Goal: Navigation & Orientation: Find specific page/section

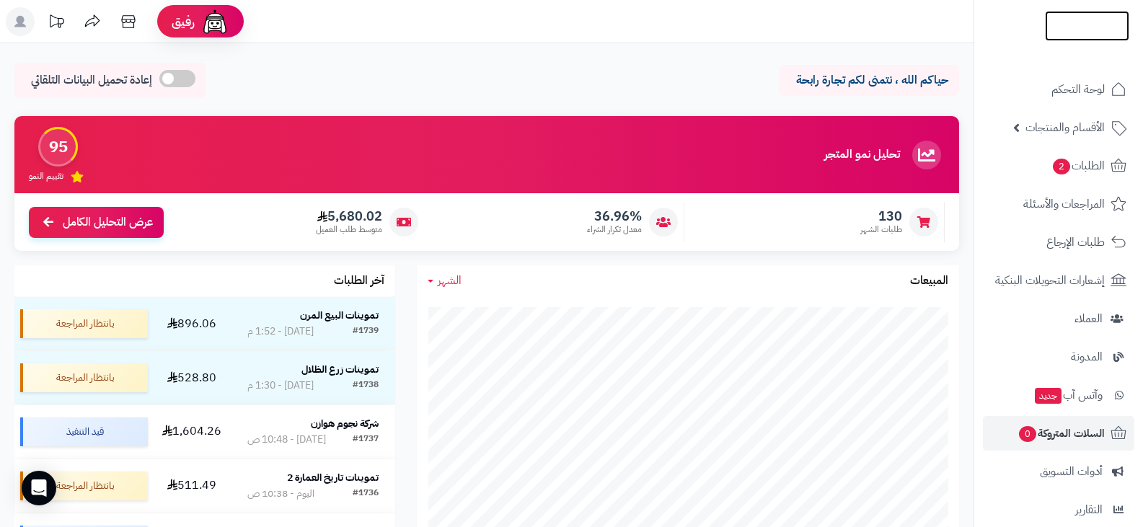
click at [1075, 40] on img at bounding box center [1087, 55] width 84 height 30
